Goal: Information Seeking & Learning: Learn about a topic

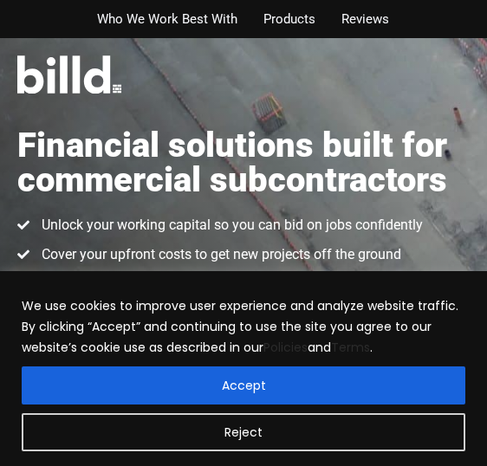
scroll to position [173, 0]
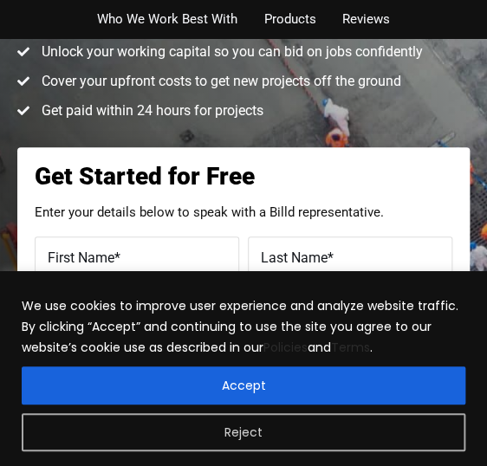
click at [141, 425] on button "Reject" at bounding box center [243, 432] width 443 height 38
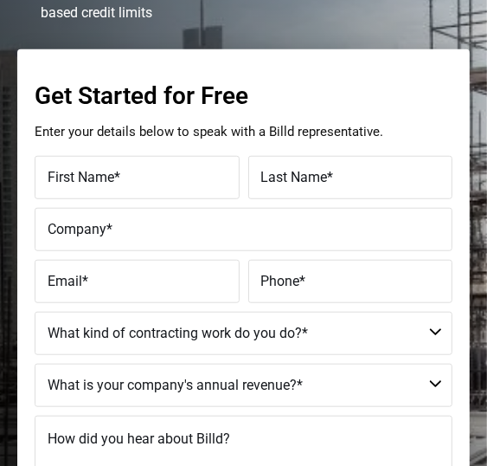
scroll to position [433, 0]
